Goal: Transaction & Acquisition: Purchase product/service

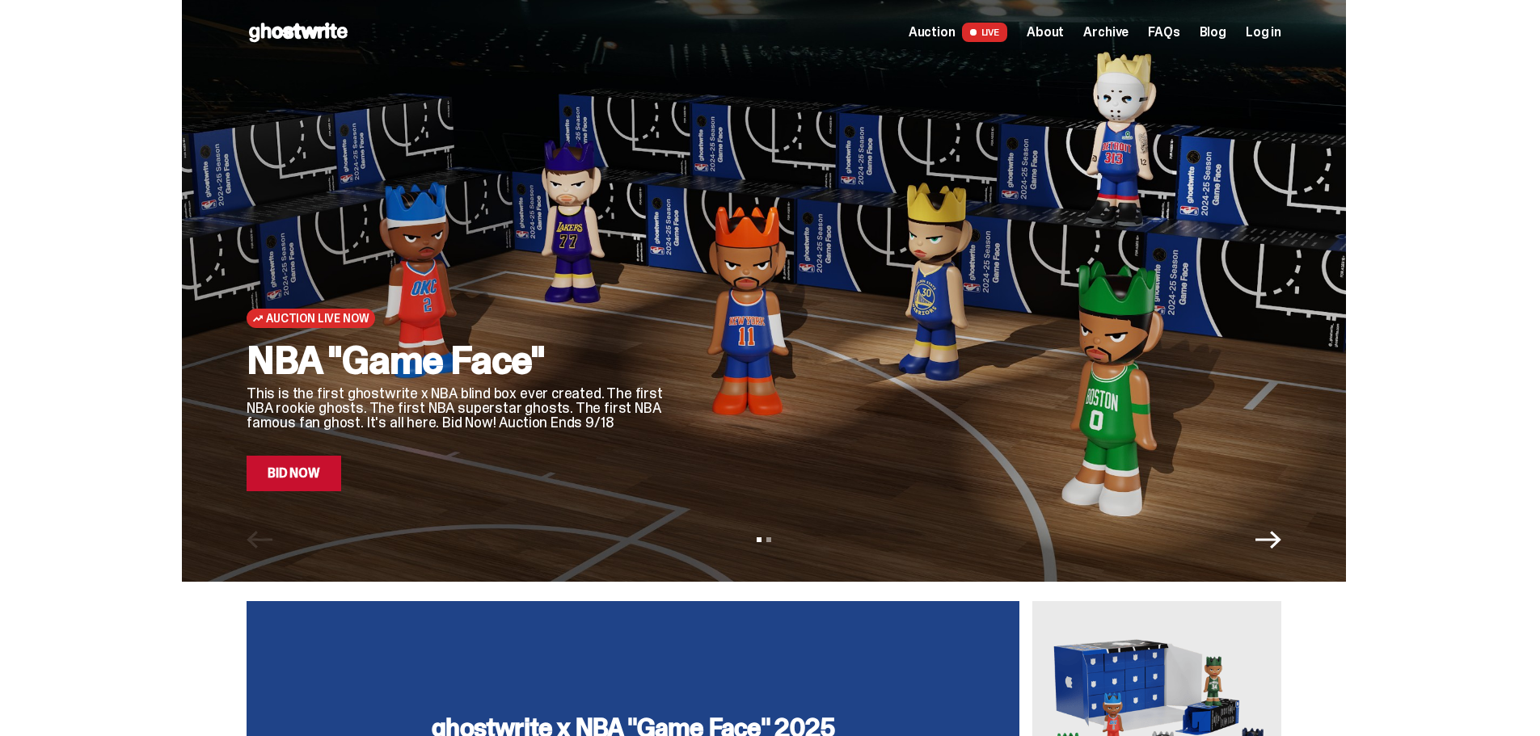
click at [323, 487] on link "Bid Now" at bounding box center [294, 474] width 95 height 36
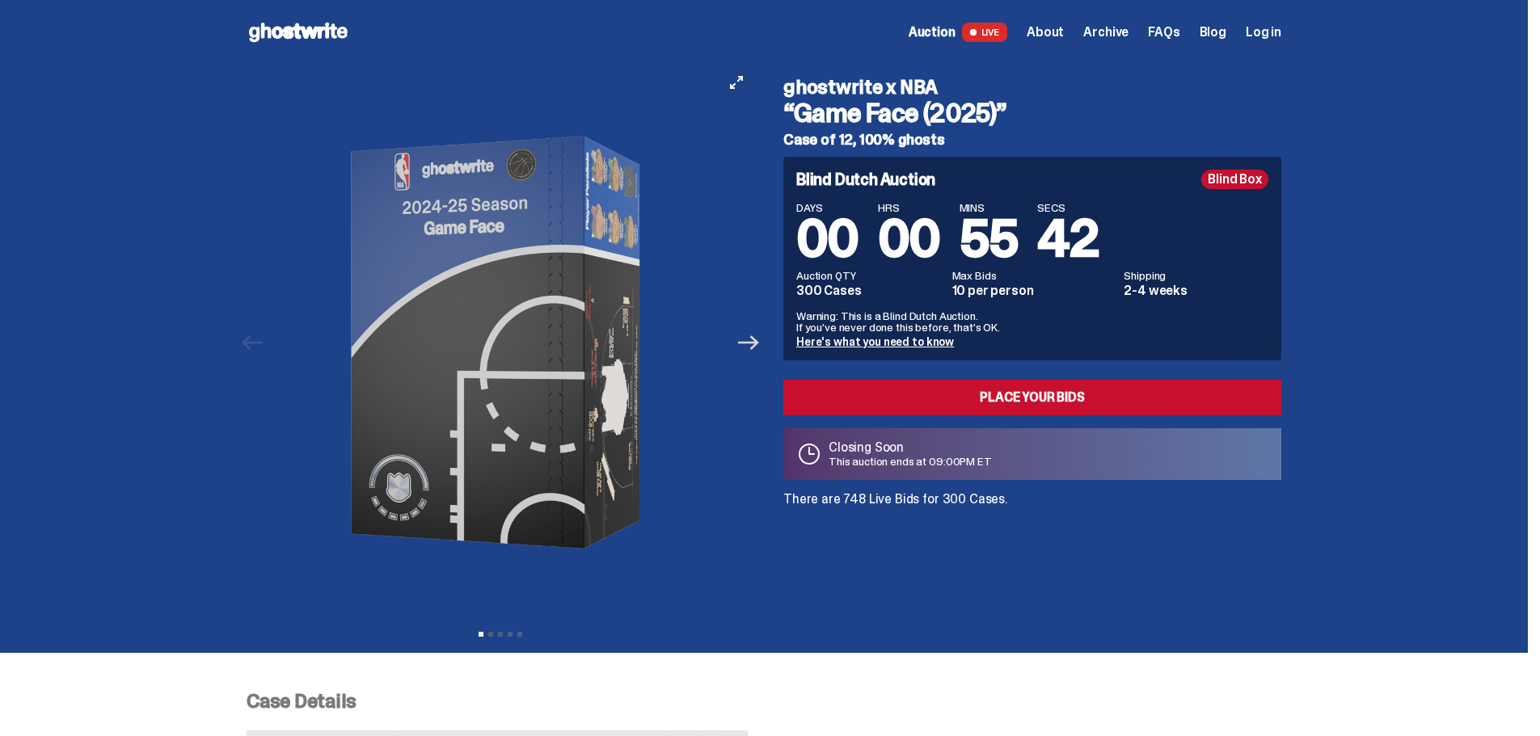
click at [745, 340] on icon "Next" at bounding box center [748, 342] width 21 height 21
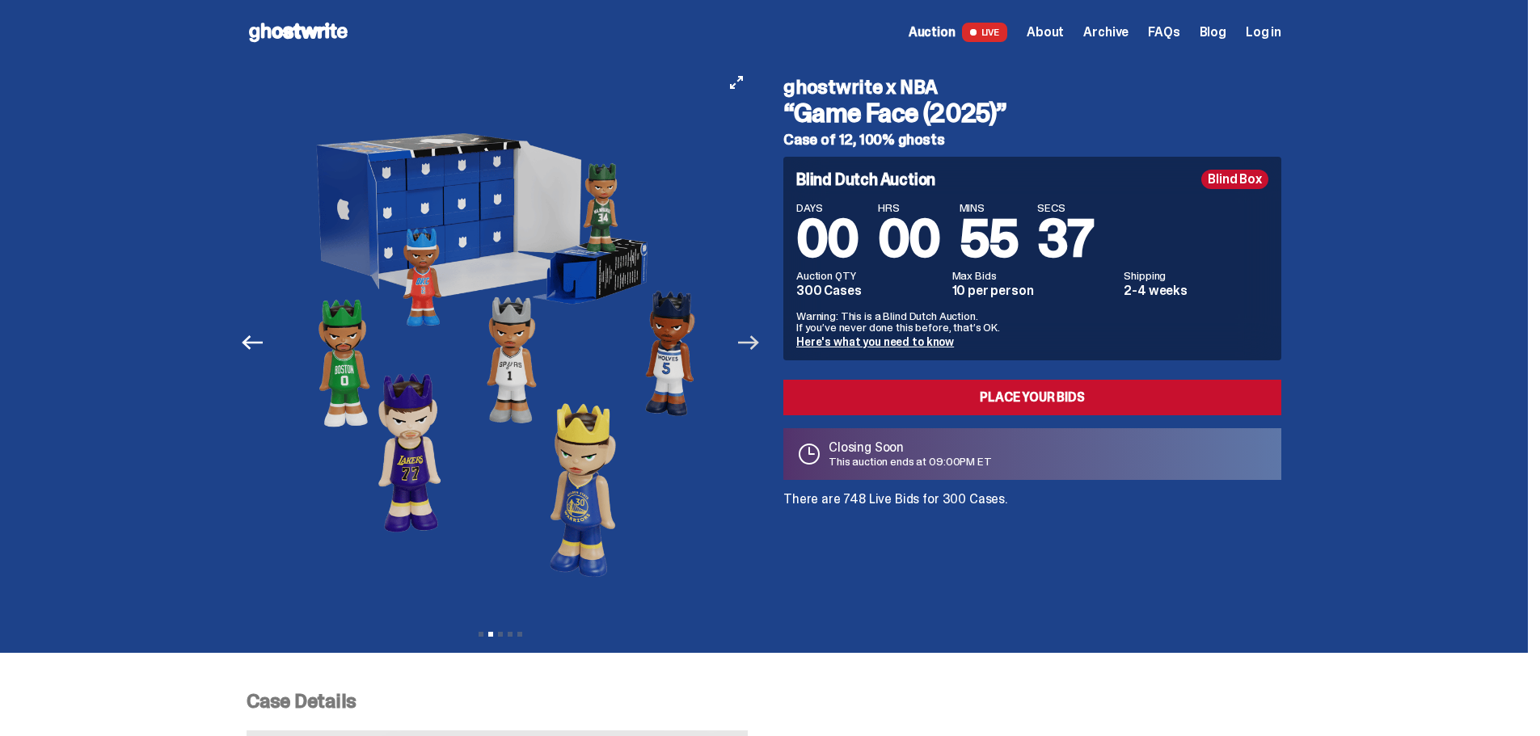
click at [745, 340] on icon "Next" at bounding box center [748, 342] width 21 height 21
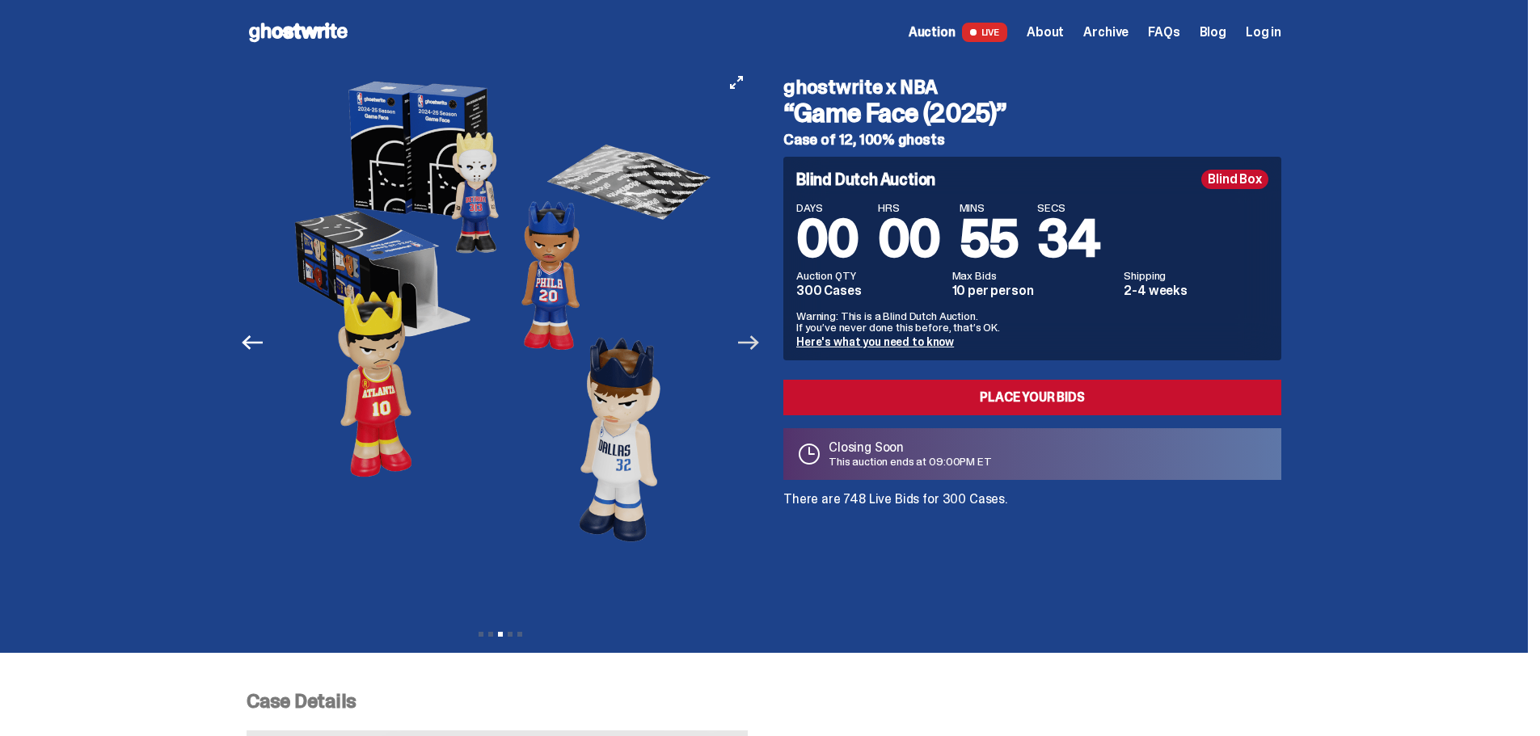
click at [745, 340] on icon "Next" at bounding box center [748, 342] width 21 height 21
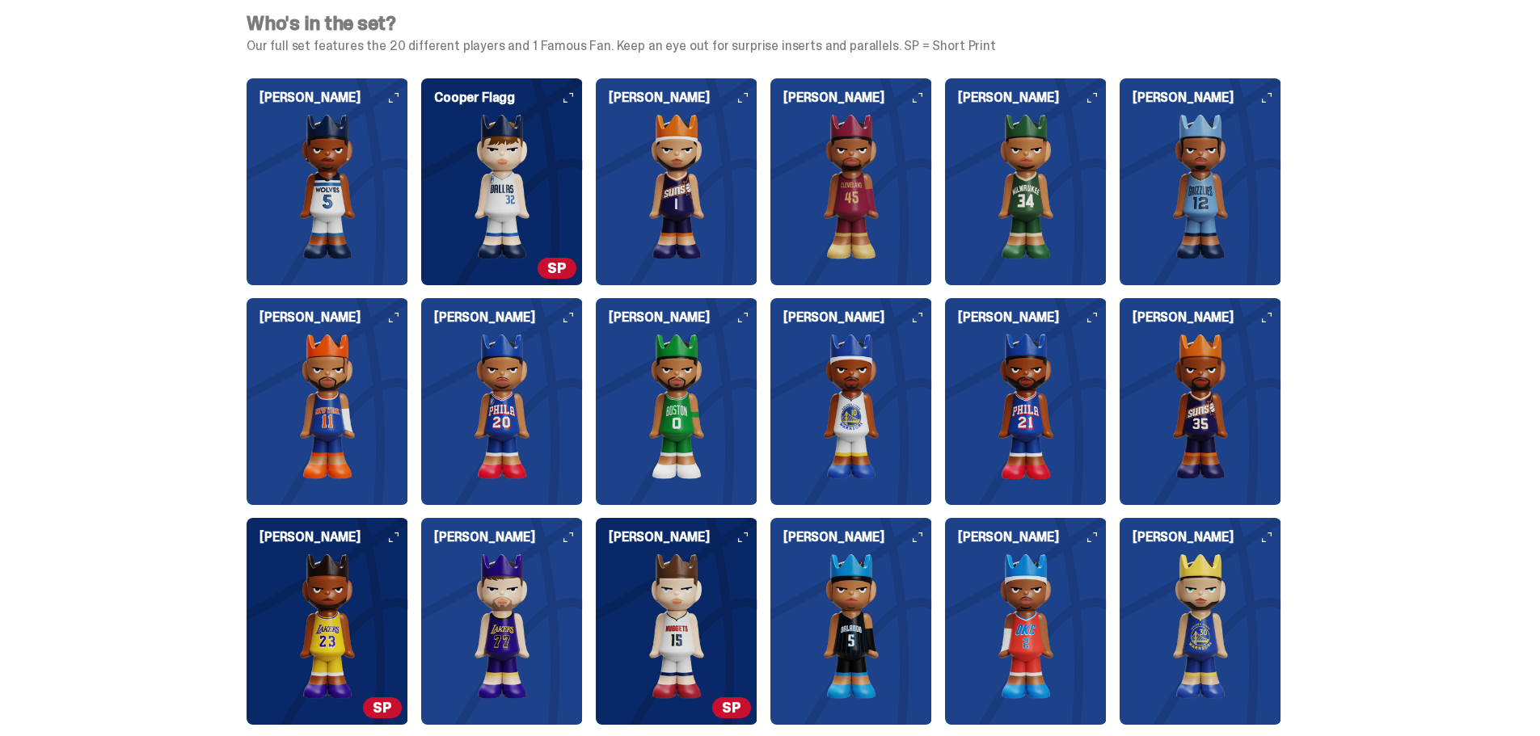
scroll to position [1859, 0]
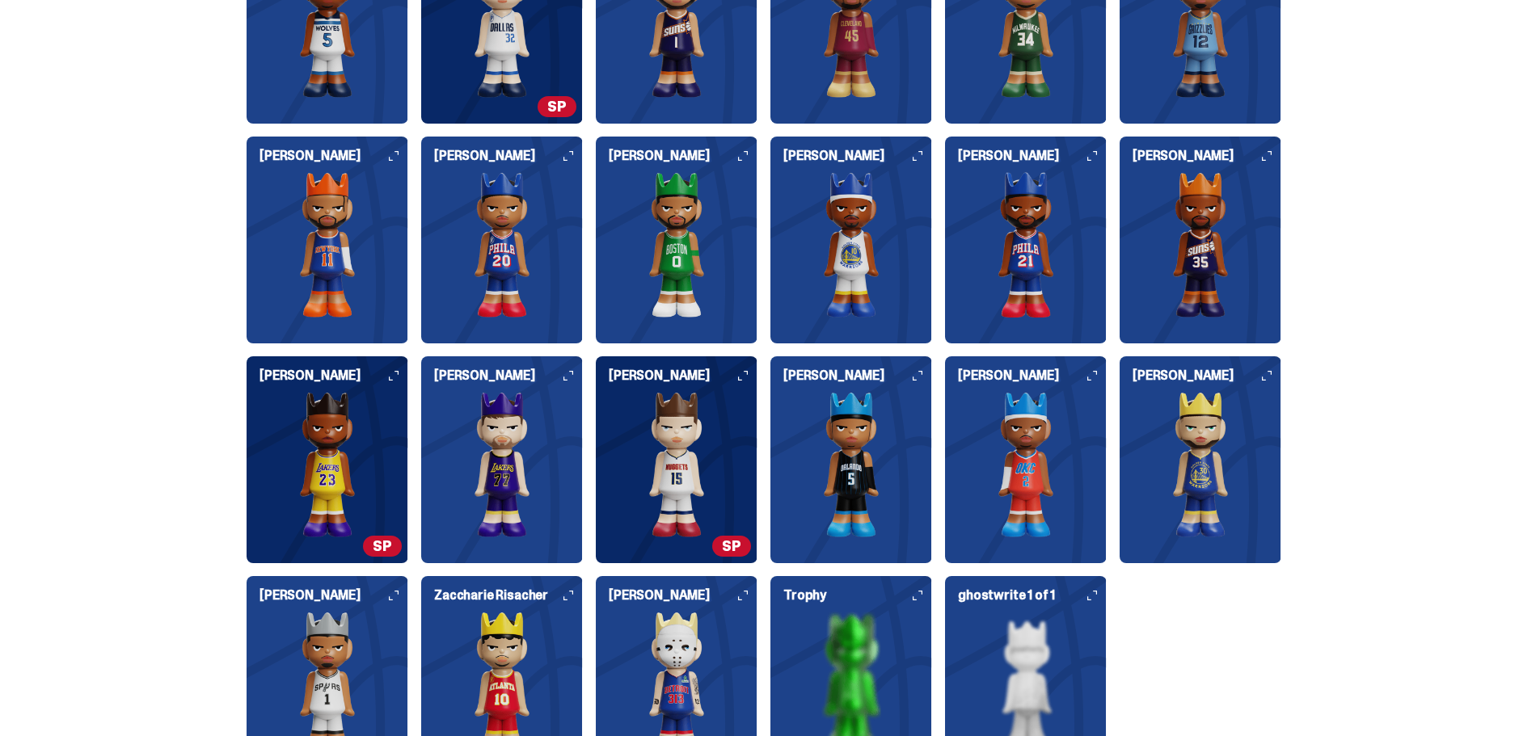
click at [901, 389] on div "[PERSON_NAME]" at bounding box center [851, 453] width 162 height 168
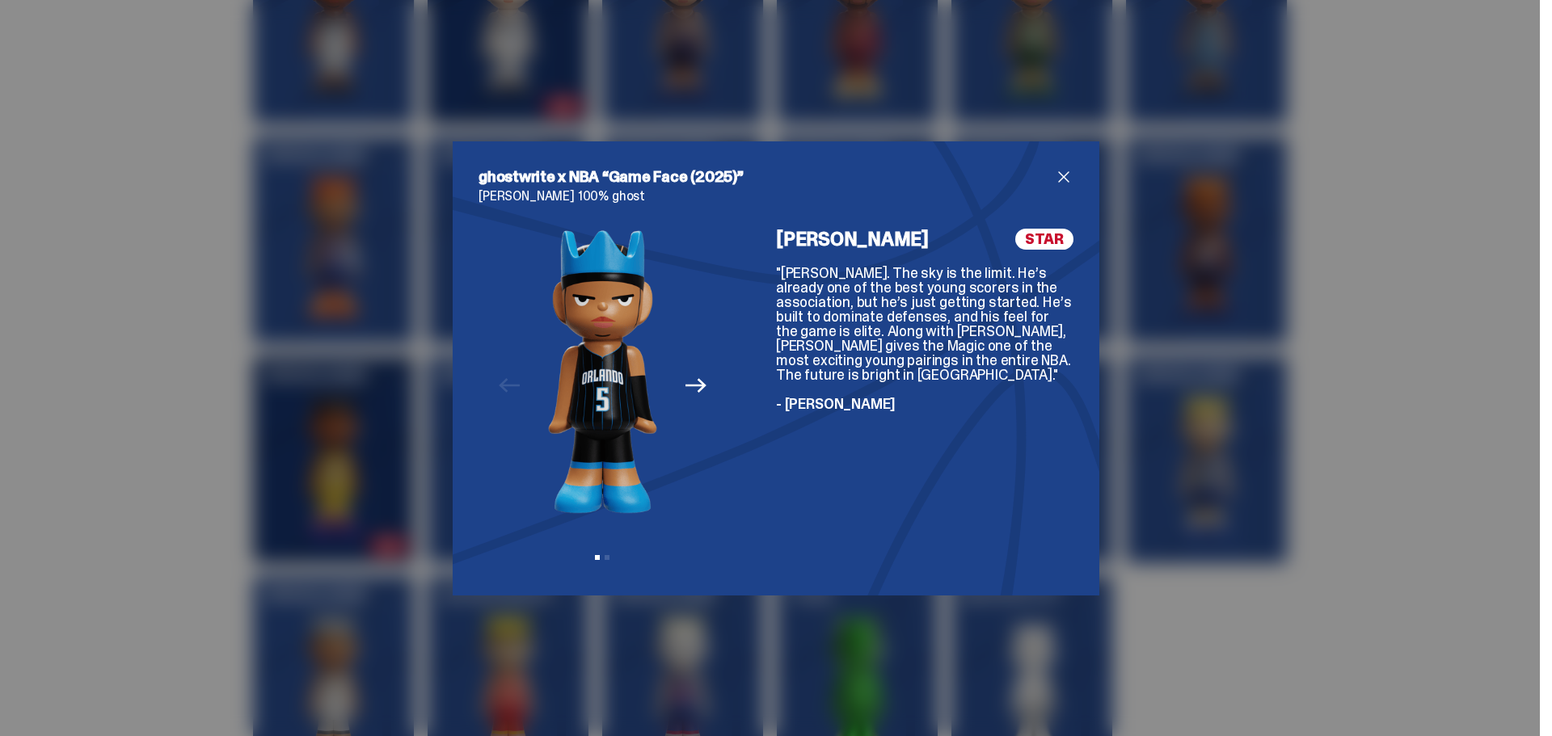
click at [1056, 182] on span "close" at bounding box center [1063, 176] width 19 height 19
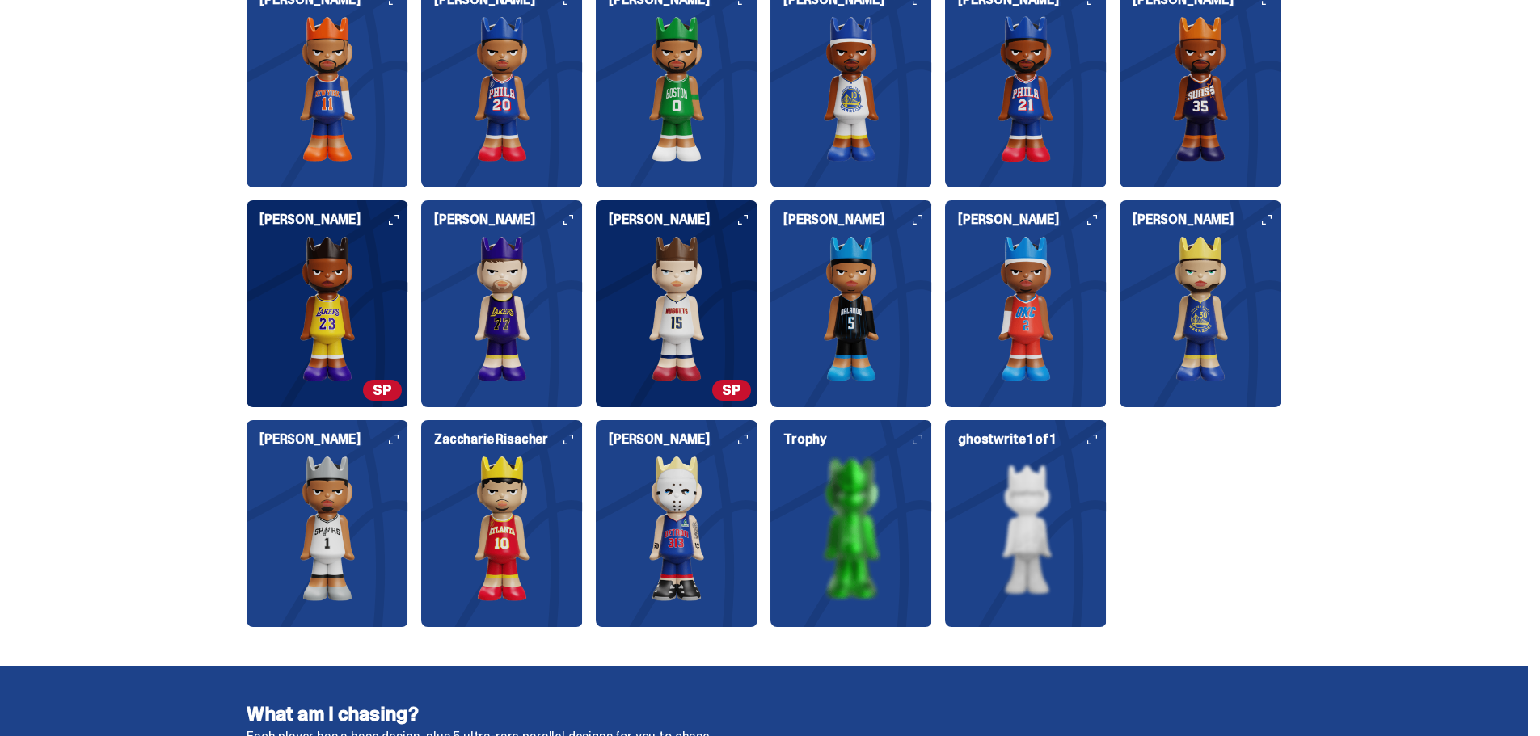
scroll to position [2021, 0]
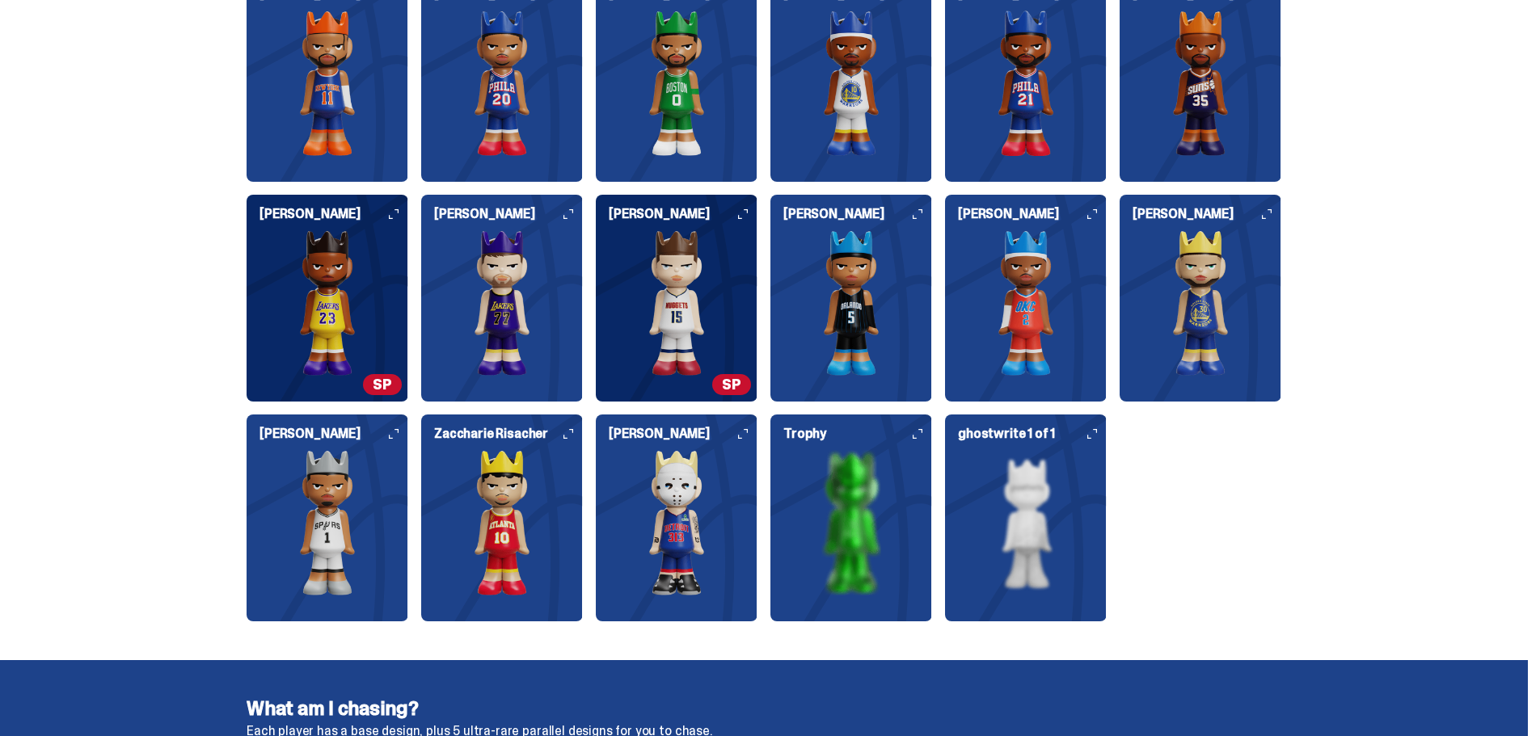
click at [1052, 486] on img at bounding box center [1026, 522] width 162 height 145
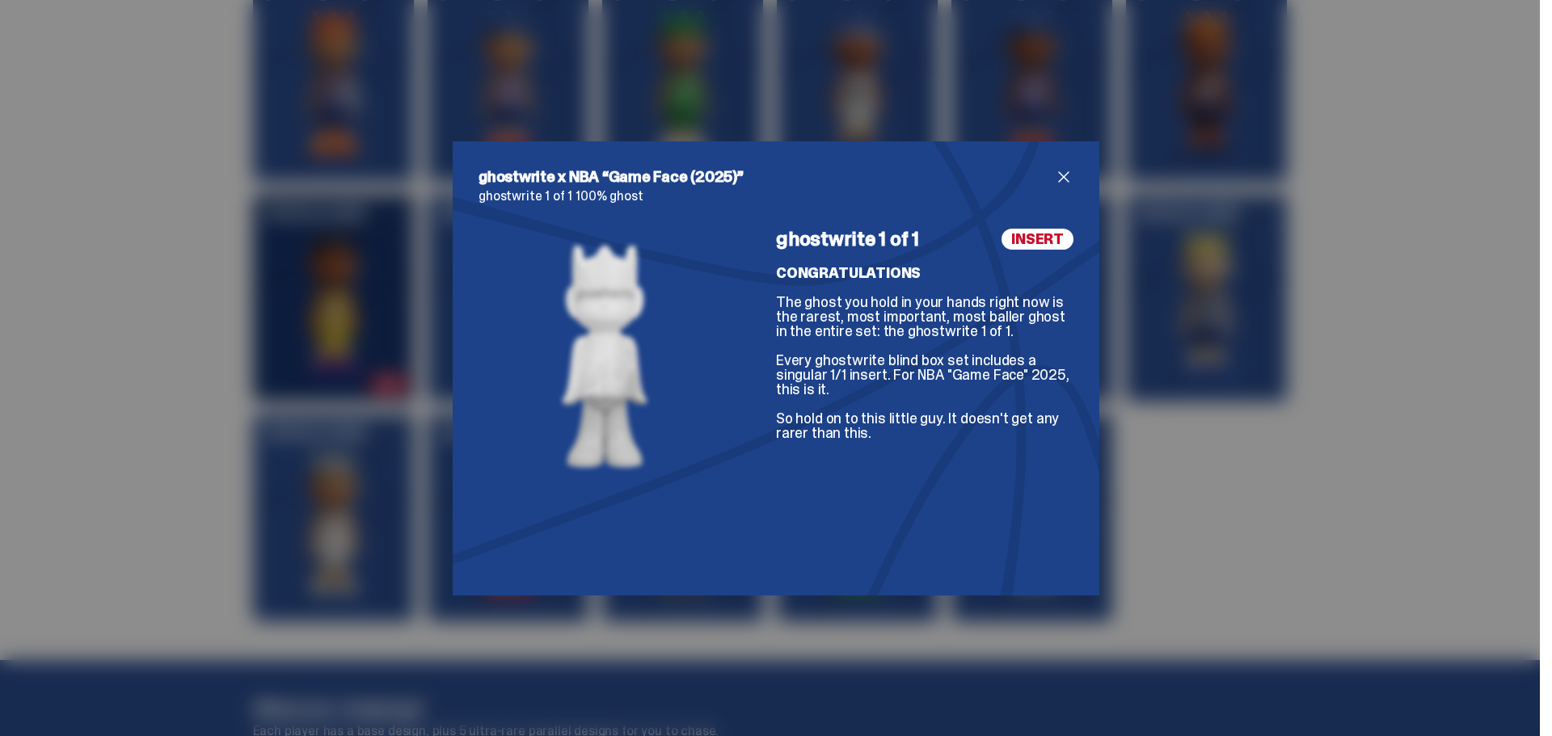
click at [1061, 175] on span "close" at bounding box center [1063, 176] width 19 height 19
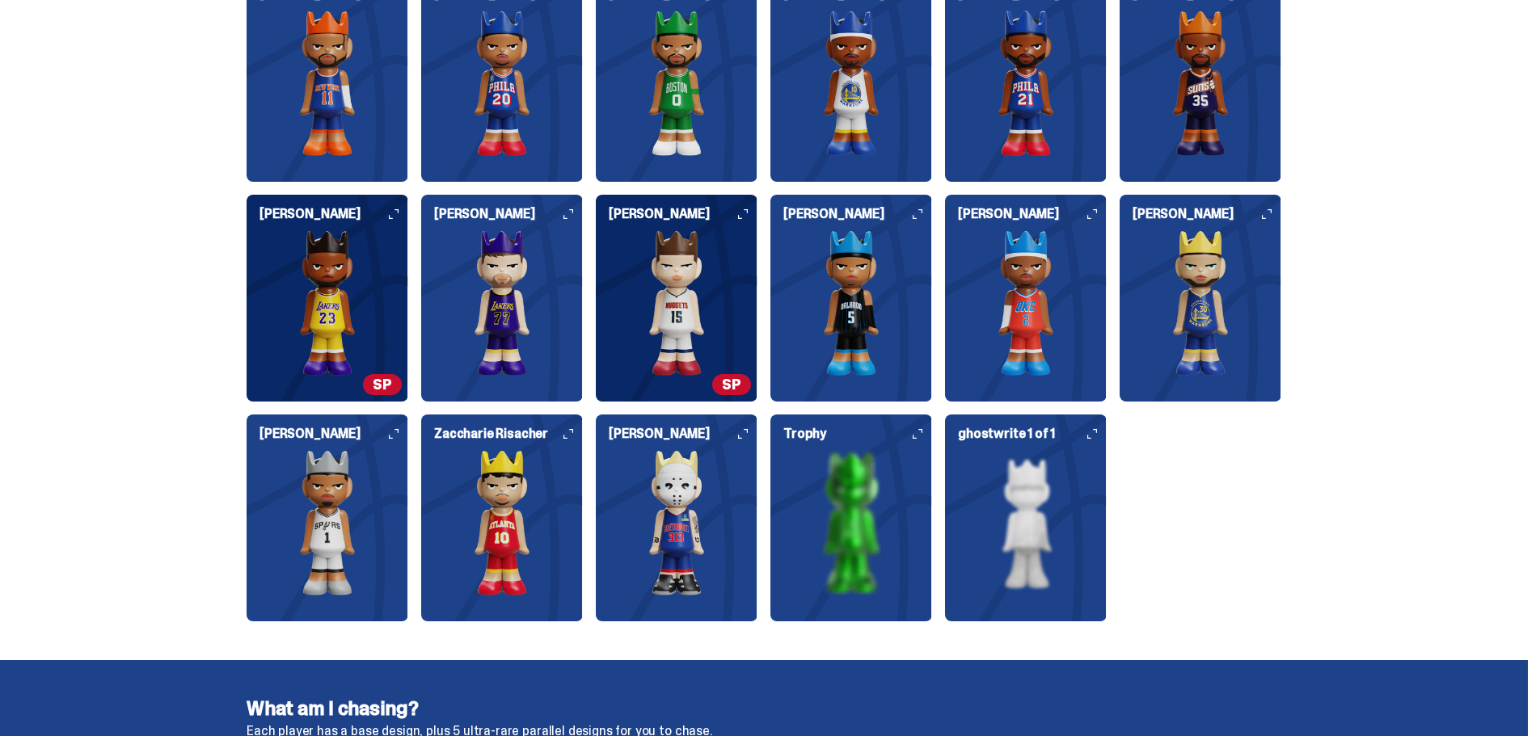
click at [465, 332] on img at bounding box center [502, 302] width 162 height 145
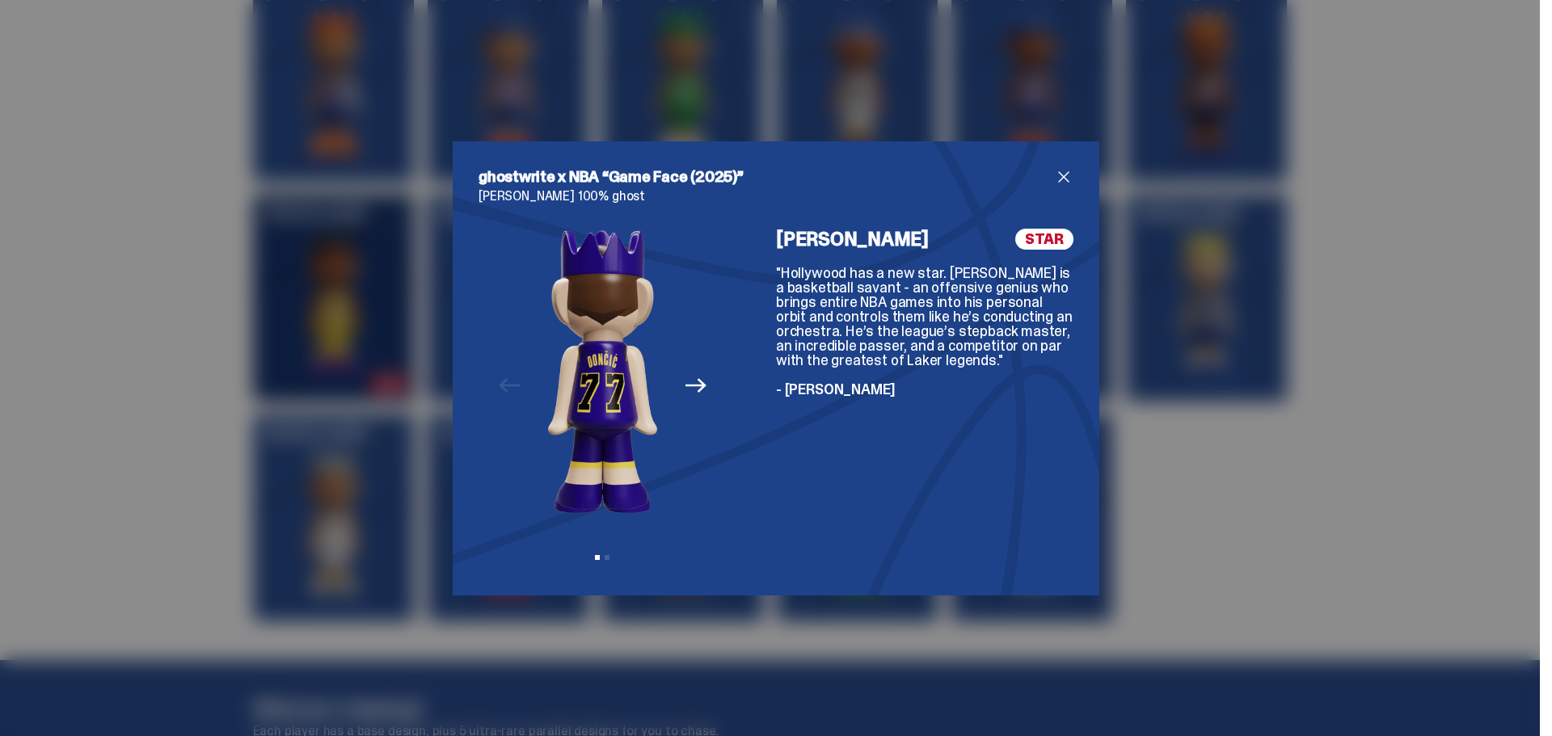
click at [685, 382] on icon "Next" at bounding box center [695, 385] width 21 height 21
click at [517, 388] on button "Previous" at bounding box center [509, 387] width 36 height 36
click at [685, 393] on icon "Next" at bounding box center [695, 385] width 21 height 21
click at [1056, 171] on span "close" at bounding box center [1063, 176] width 19 height 19
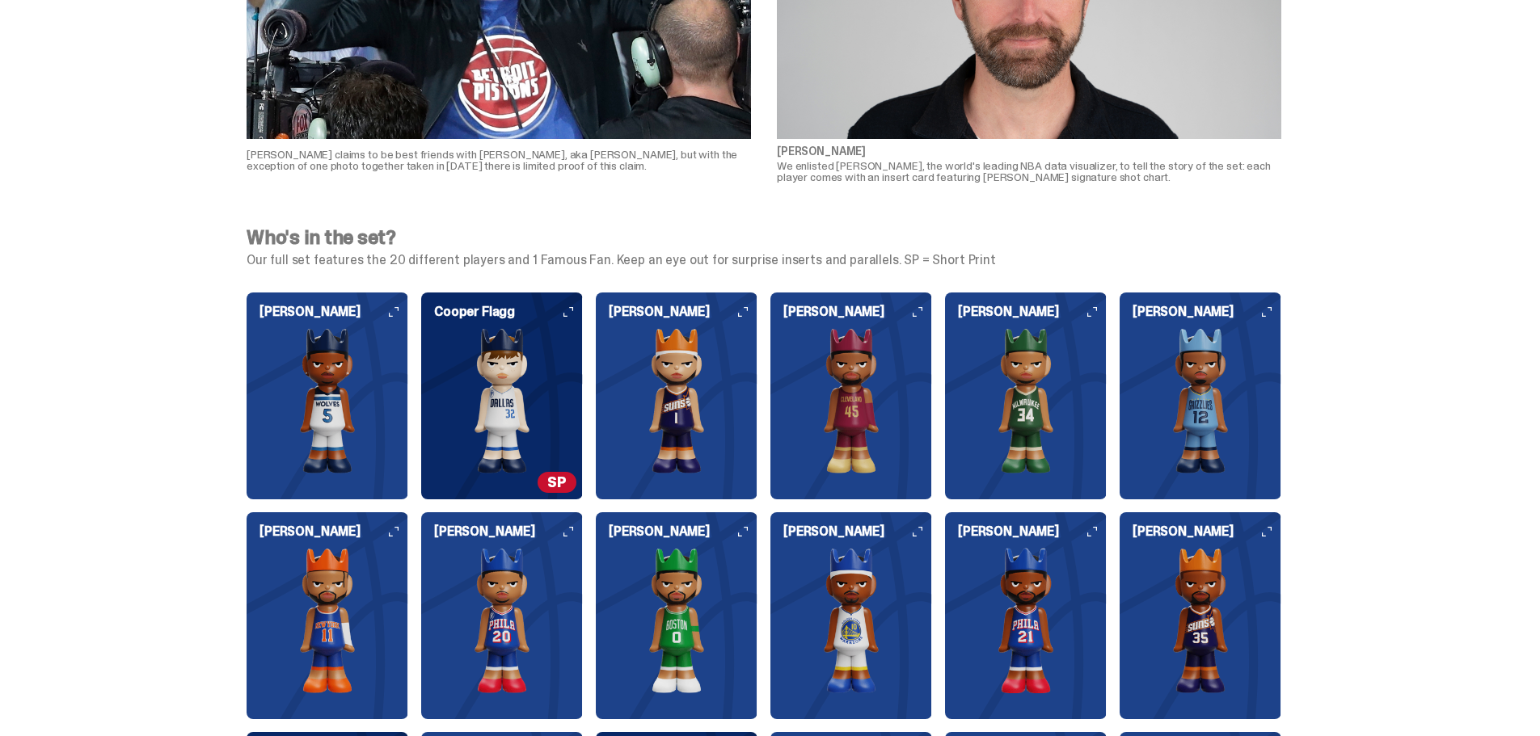
scroll to position [1455, 0]
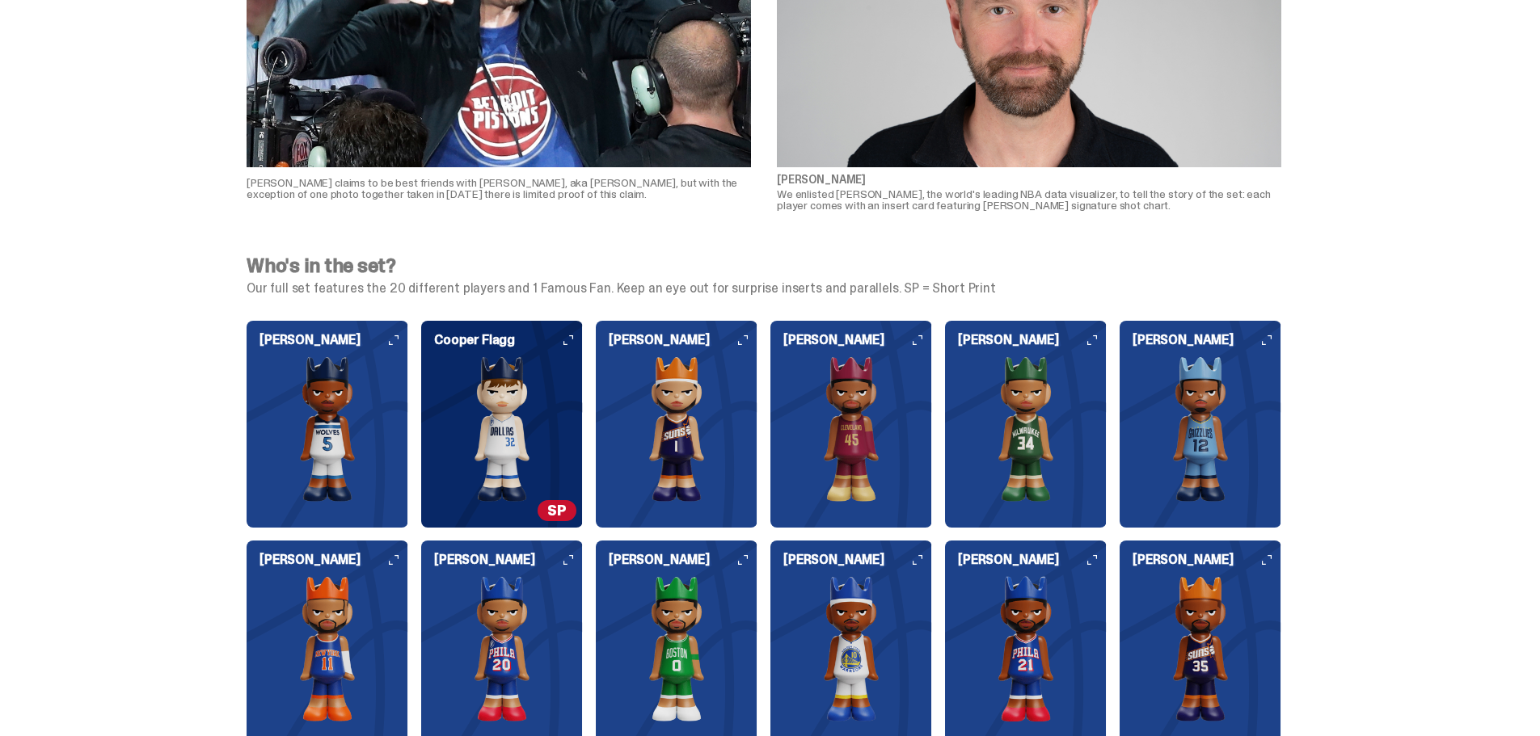
click at [1059, 451] on img at bounding box center [1026, 428] width 162 height 145
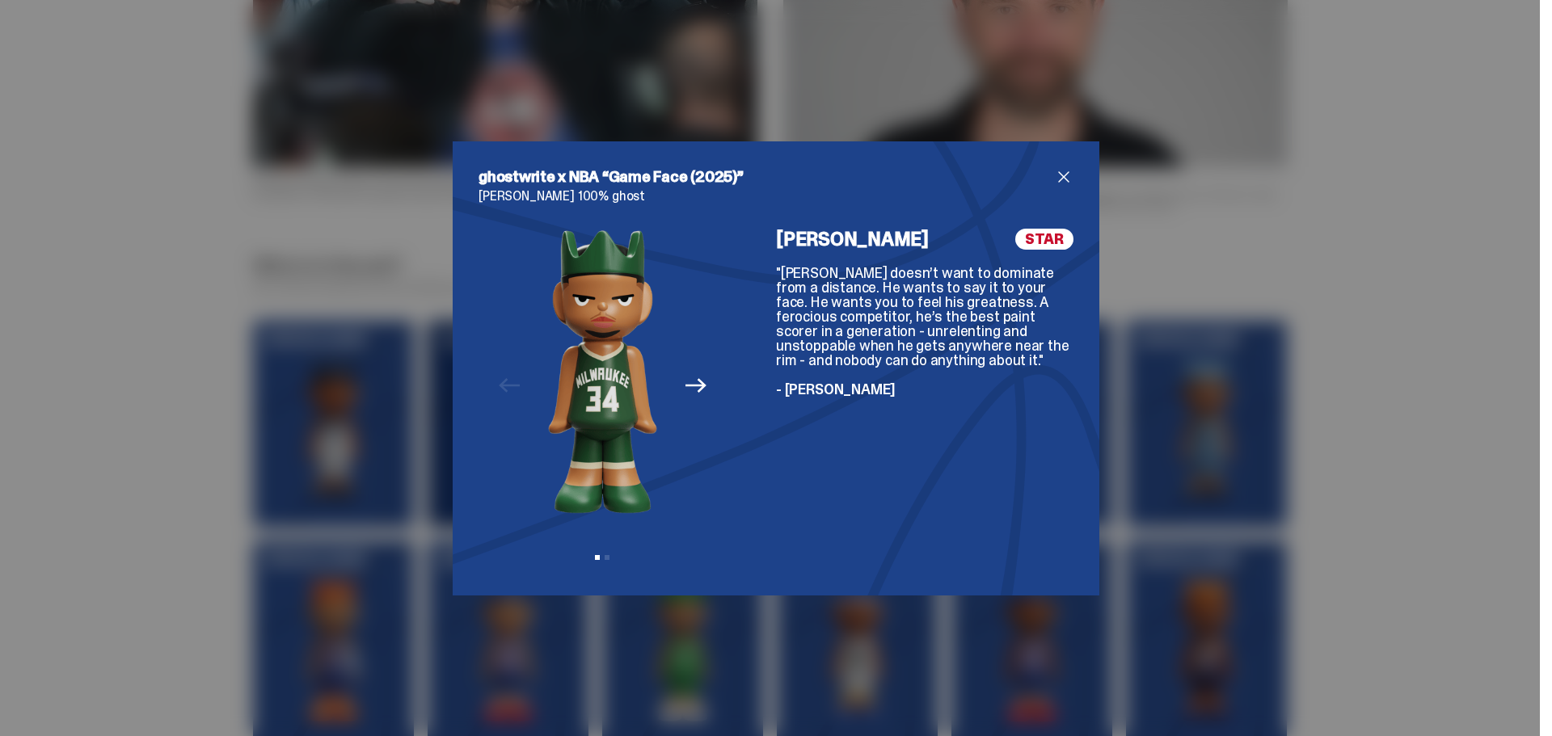
click at [1047, 175] on h2 "ghostwrite x NBA “Game Face (2025)”" at bounding box center [767, 176] width 576 height 19
click at [1056, 174] on span "close" at bounding box center [1063, 176] width 19 height 19
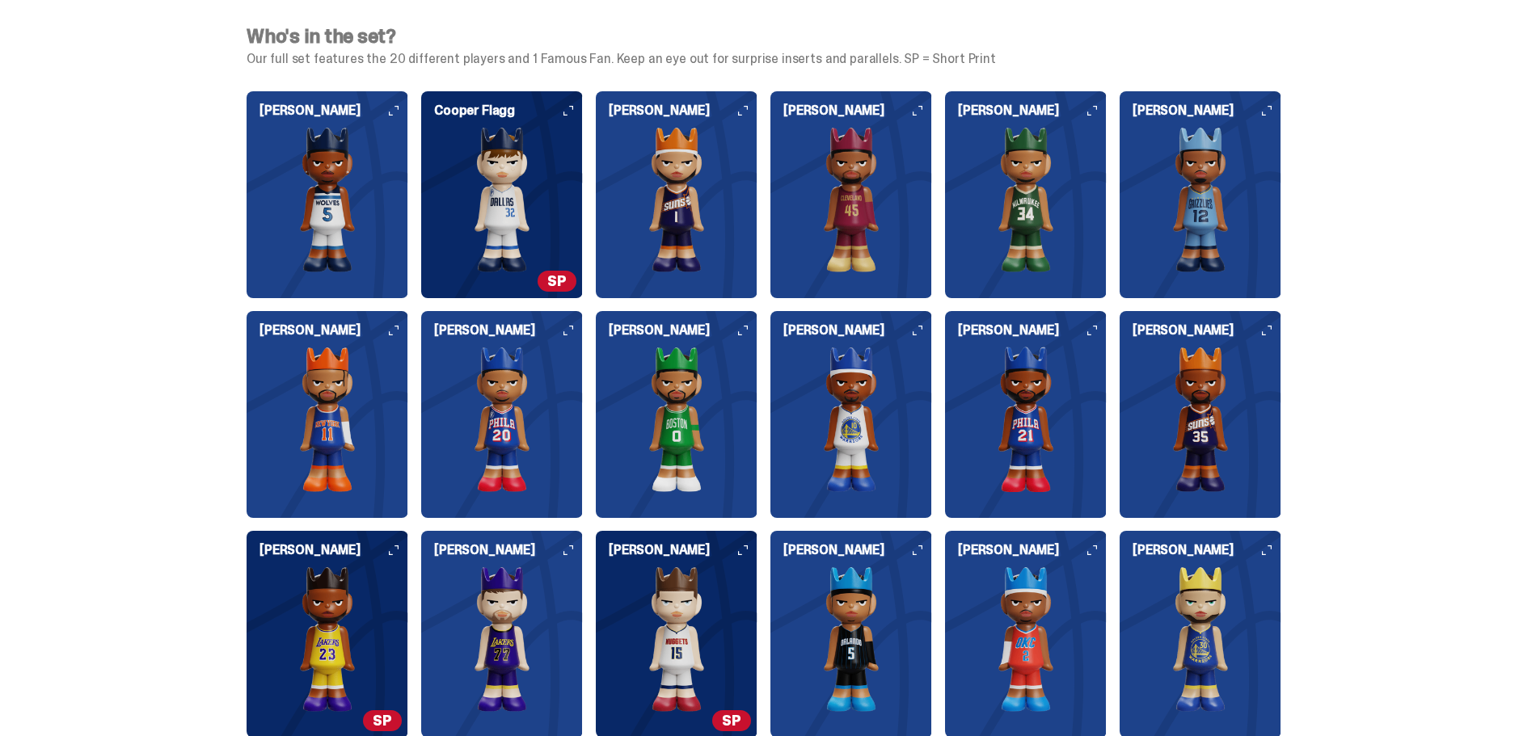
scroll to position [1778, 0]
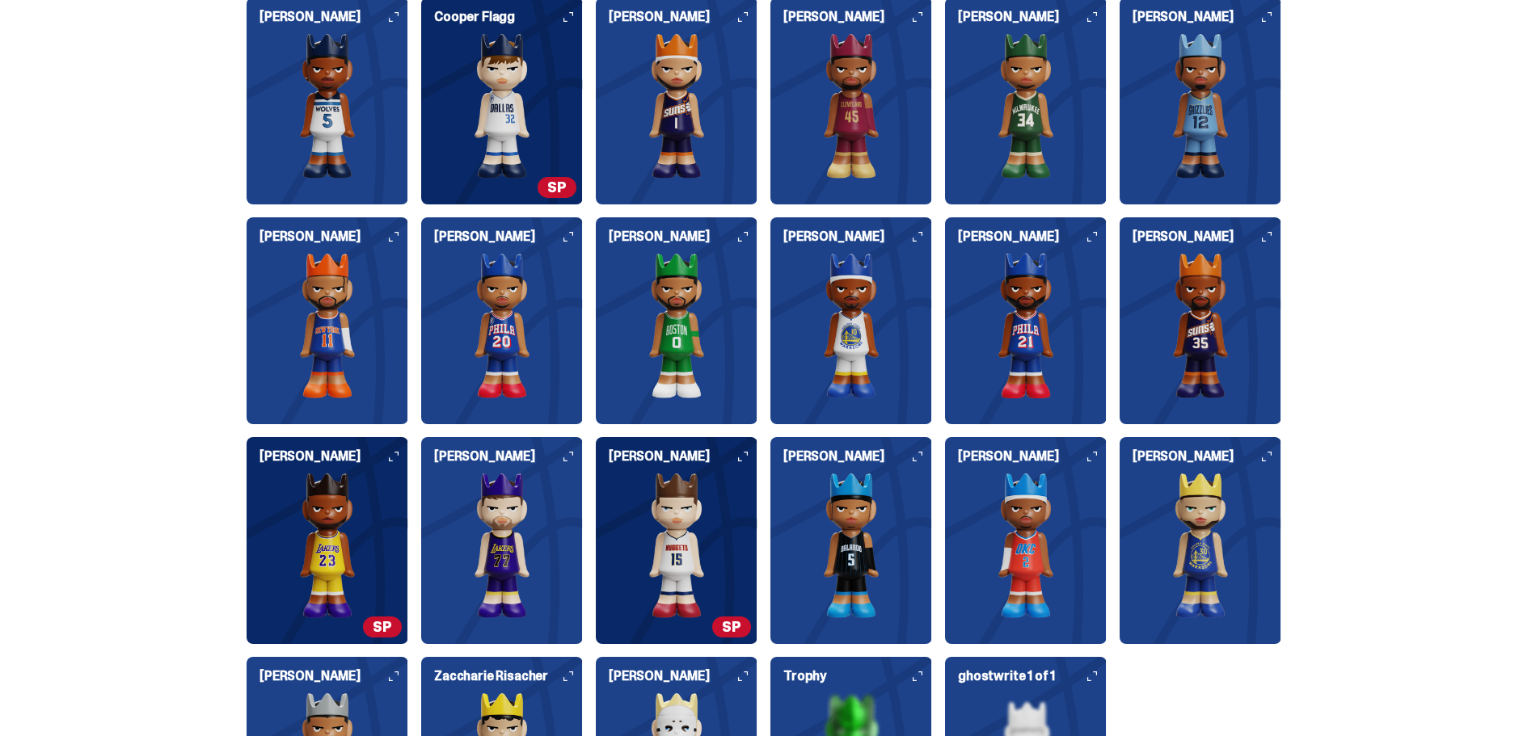
click at [1039, 568] on img at bounding box center [1026, 545] width 162 height 145
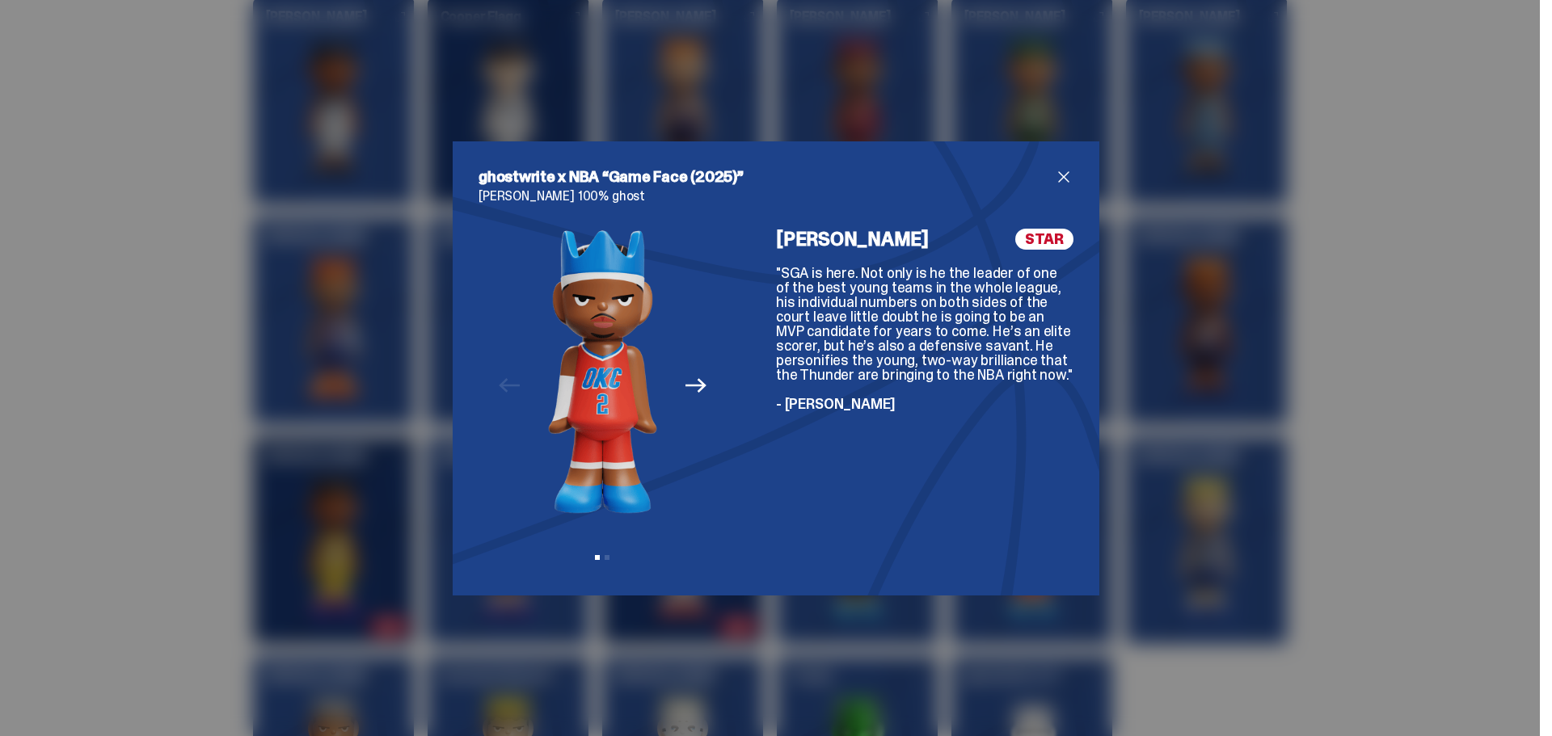
click at [1058, 179] on span "close" at bounding box center [1063, 176] width 19 height 19
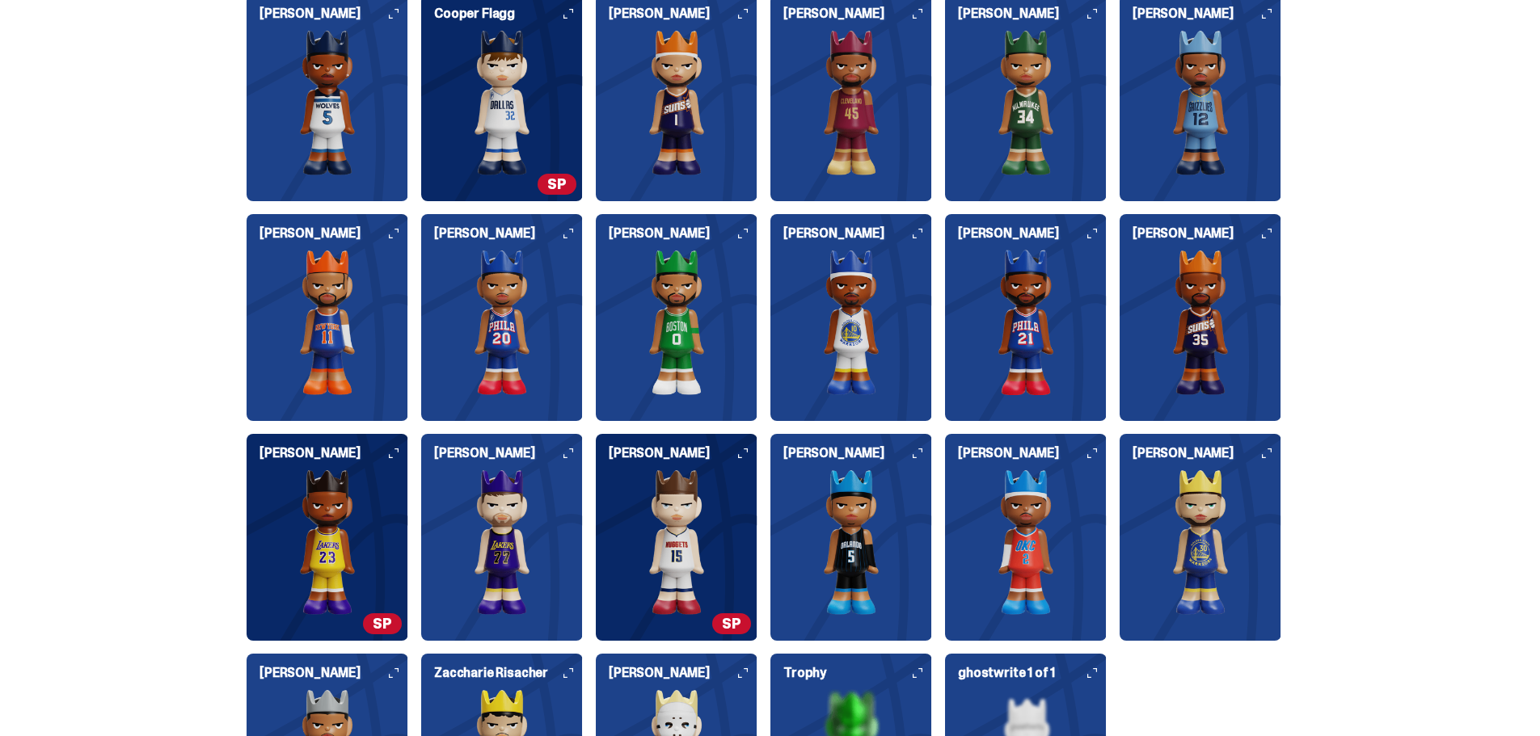
scroll to position [1617, 0]
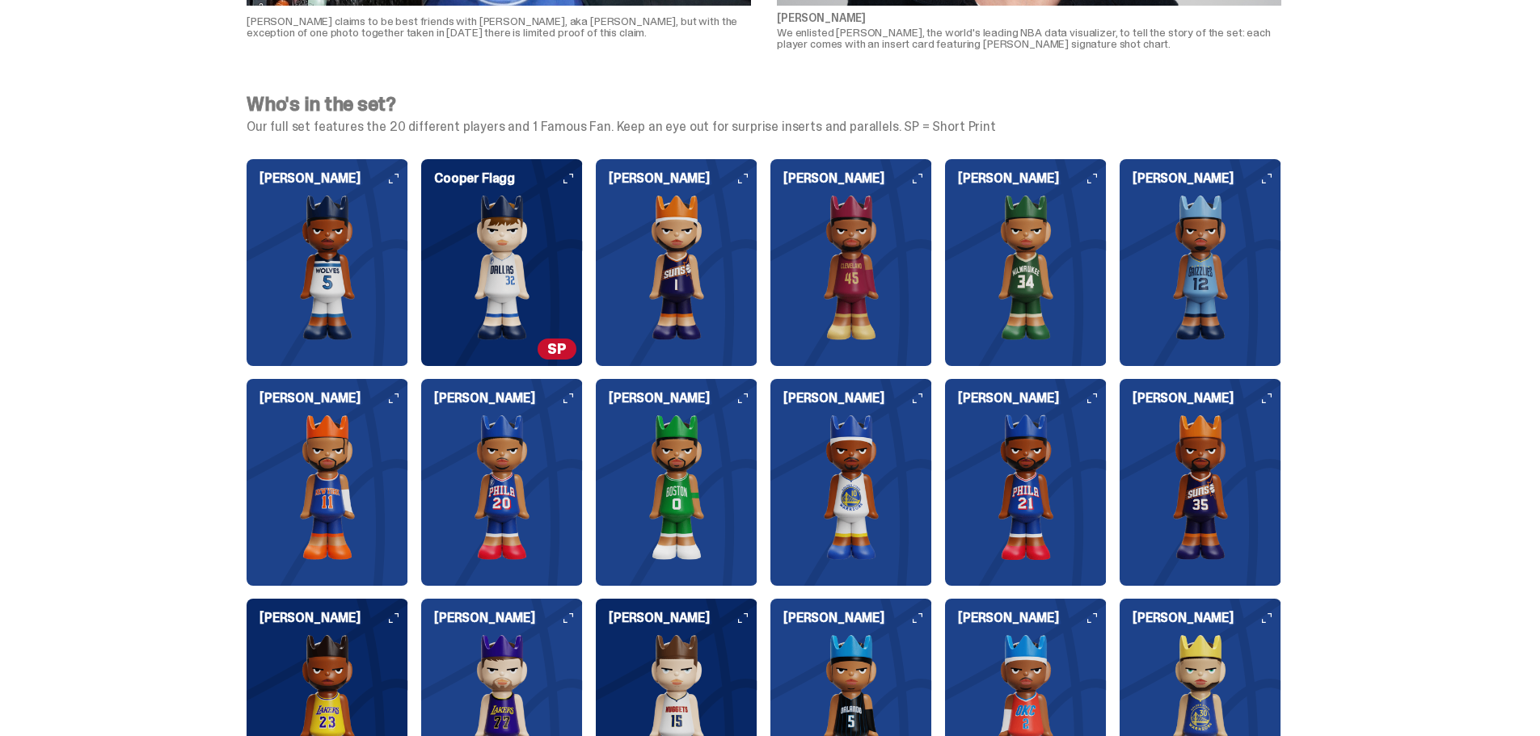
click at [691, 452] on img at bounding box center [677, 487] width 162 height 145
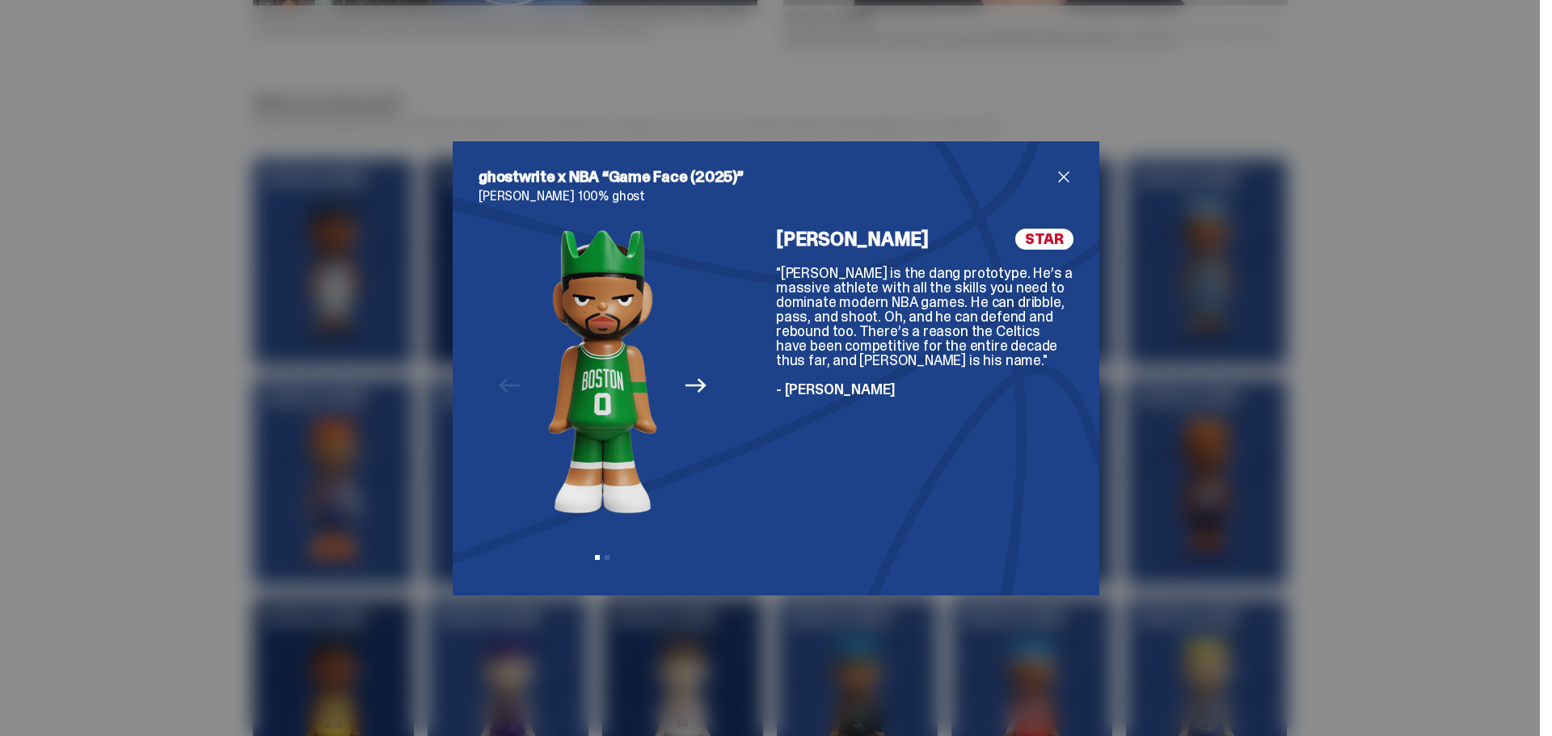
click at [1055, 188] on div "ghostwrite x NBA “Game Face (2025)” [PERSON_NAME] 100% ghost Previous Next View…" at bounding box center [776, 368] width 595 height 403
click at [1058, 179] on span "close" at bounding box center [1063, 176] width 19 height 19
